Goal: Task Accomplishment & Management: Use online tool/utility

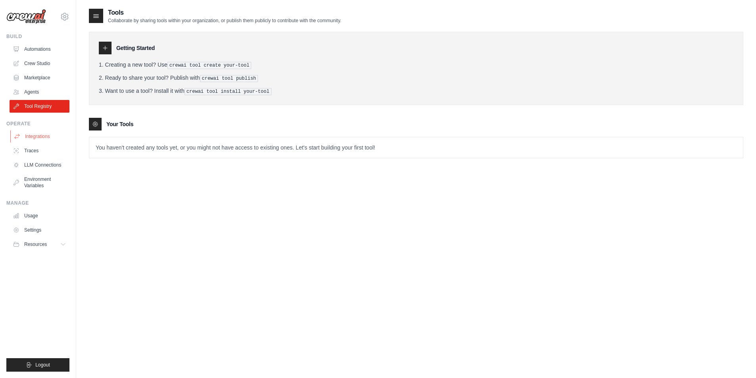
click at [29, 135] on link "Integrations" at bounding box center [40, 136] width 60 height 13
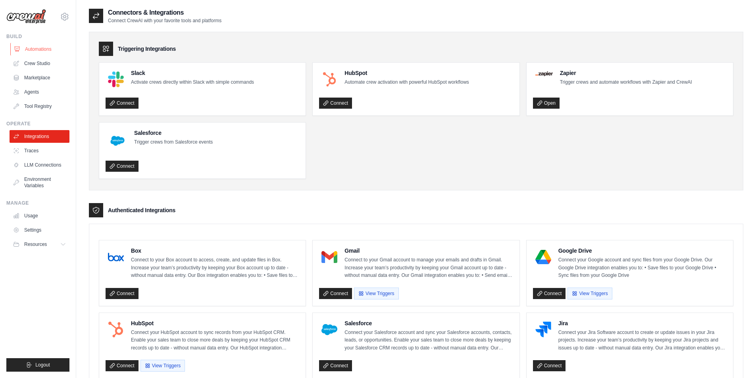
click at [38, 44] on link "Automations" at bounding box center [40, 49] width 60 height 13
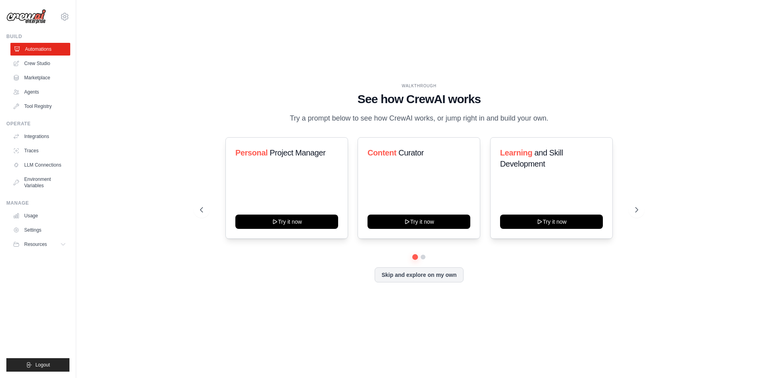
click at [28, 55] on link "Automations" at bounding box center [40, 49] width 60 height 13
click at [19, 63] on icon at bounding box center [17, 63] width 5 height 5
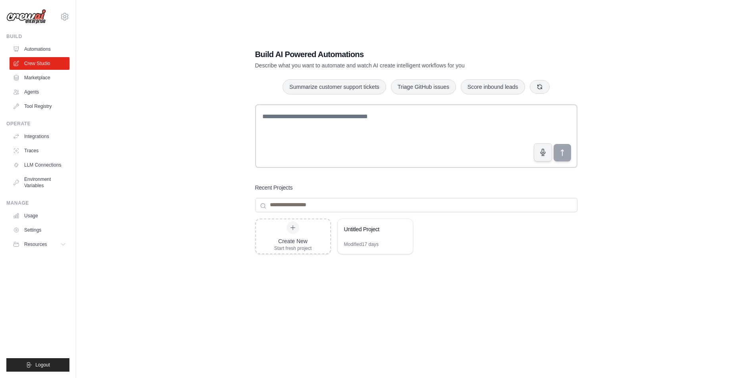
click at [42, 71] on ul "Automations Crew Studio Marketplace Agents Tool Registry" at bounding box center [40, 78] width 60 height 70
click at [38, 93] on link "Agents" at bounding box center [40, 92] width 60 height 13
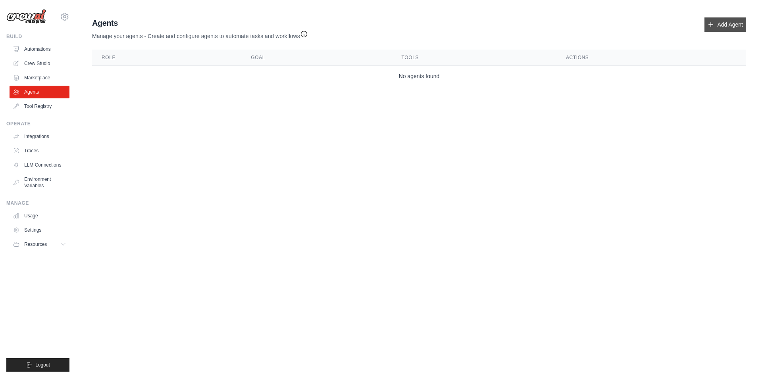
click at [726, 25] on link "Add Agent" at bounding box center [725, 24] width 42 height 14
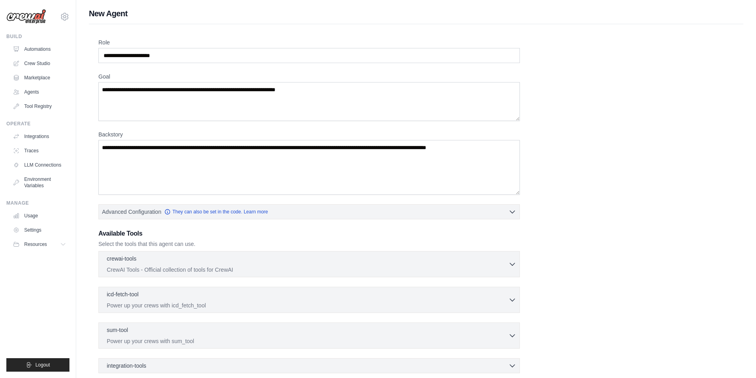
scroll to position [83, 0]
